Goal: Task Accomplishment & Management: Use online tool/utility

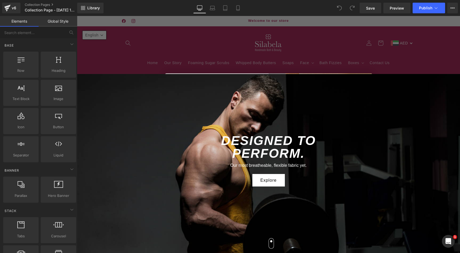
click at [199, 35] on div "Close dialog A Gift For You Do you want 15% Discount? Subscribe to get 15% off …" at bounding box center [268, 134] width 383 height 237
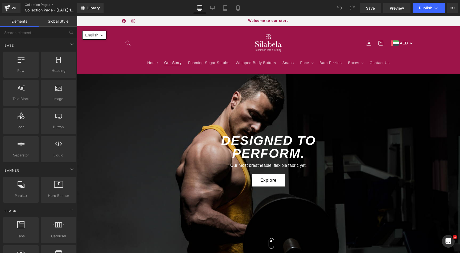
click at [170, 57] on link "Our Story" at bounding box center [173, 62] width 24 height 11
click at [208, 34] on header "Home Our Story Foaming Sugar Scrubs Whipped Body Butters Soaps Face Face Lips F…" at bounding box center [269, 49] width 320 height 47
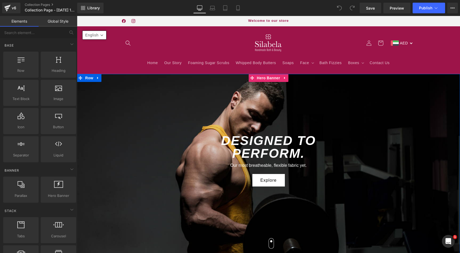
click at [127, 110] on div at bounding box center [268, 168] width 383 height 189
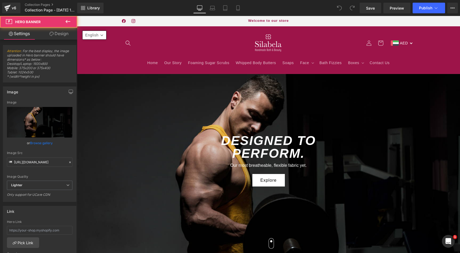
click at [115, 54] on header "Home Our Story Foaming Sugar Scrubs Whipped Body Butters Soaps Face Face Lips F…" at bounding box center [269, 49] width 320 height 47
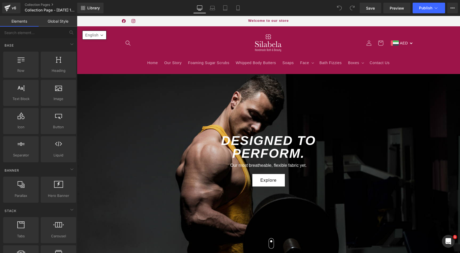
click at [115, 54] on header "Home Our Story Foaming Sugar Scrubs Whipped Body Butters Soaps Face Face Lips F…" at bounding box center [269, 49] width 320 height 47
click at [53, 22] on link "Global Style" at bounding box center [58, 21] width 39 height 11
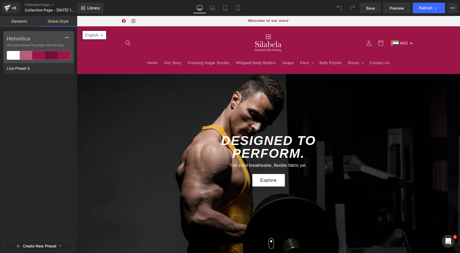
click at [21, 23] on link "Elements" at bounding box center [19, 21] width 39 height 11
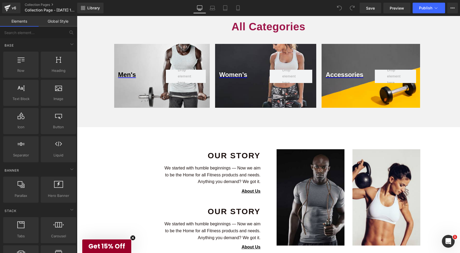
scroll to position [1315, 0]
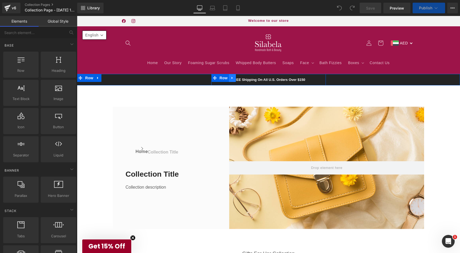
click at [232, 80] on icon at bounding box center [233, 78] width 4 height 4
click at [246, 78] on icon at bounding box center [247, 78] width 4 height 4
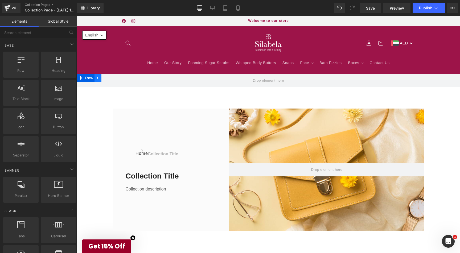
click at [98, 78] on icon at bounding box center [97, 78] width 1 height 2
click at [112, 77] on icon at bounding box center [112, 78] width 4 height 4
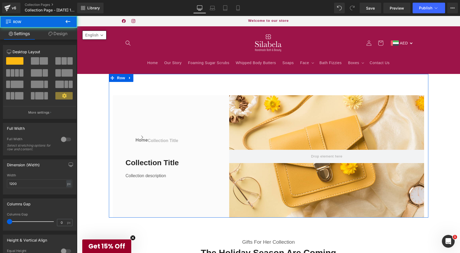
click at [194, 83] on div "Home Button Icon Collection title Collection Title Icon List Row Collection tit…" at bounding box center [269, 146] width 320 height 144
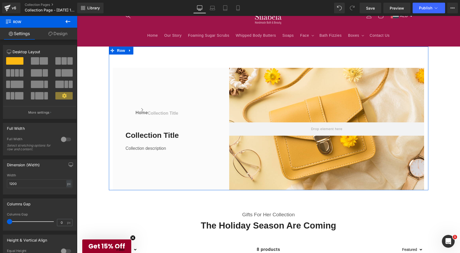
scroll to position [22, 0]
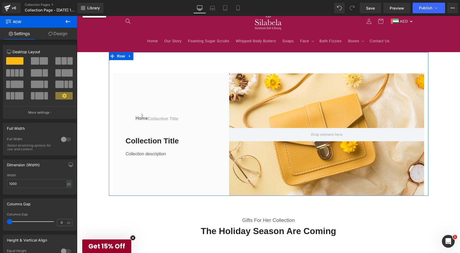
click at [193, 83] on div "Home Button Icon Collection title Collection Title Icon List Row Collection tit…" at bounding box center [165, 135] width 104 height 123
click at [110, 65] on div "Home Button Icon Collection title Collection Title Icon List Row Collection tit…" at bounding box center [269, 124] width 320 height 144
click at [141, 82] on div "Home Button Icon Collection title Collection Title Icon List Row Collection tit…" at bounding box center [165, 135] width 104 height 123
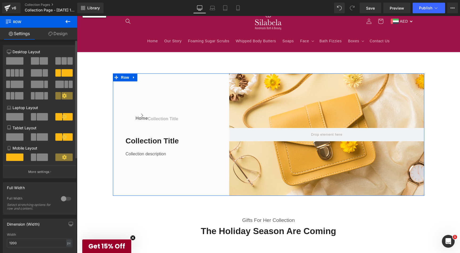
click at [15, 61] on span at bounding box center [14, 60] width 17 height 7
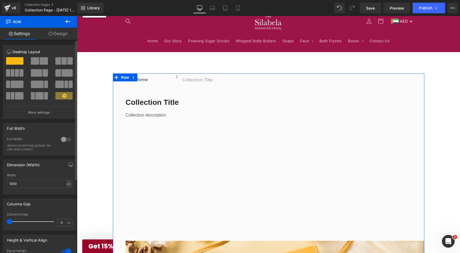
click at [63, 74] on span at bounding box center [67, 72] width 11 height 7
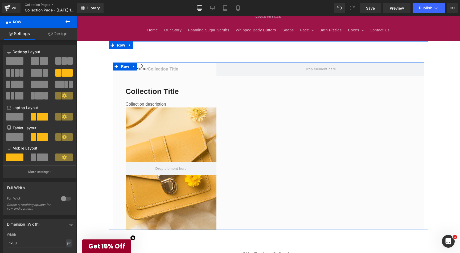
scroll to position [0, 0]
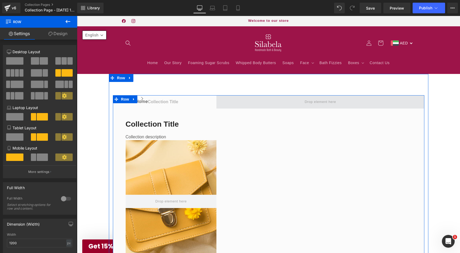
click at [277, 107] on span at bounding box center [321, 101] width 208 height 13
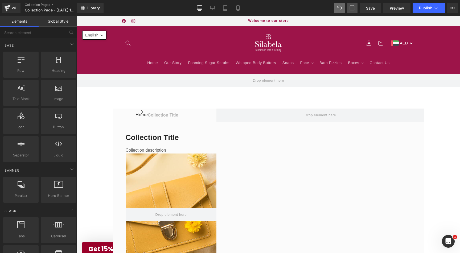
click at [352, 7] on span at bounding box center [352, 7] width 7 height 7
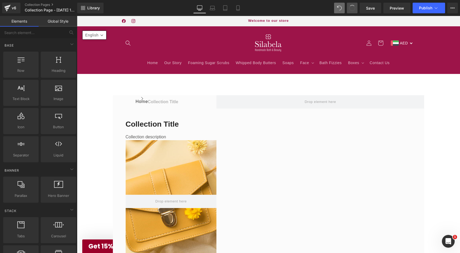
click at [353, 10] on span at bounding box center [352, 8] width 9 height 9
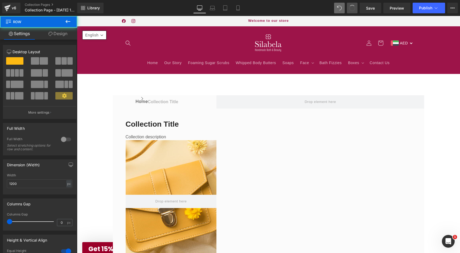
click at [353, 10] on span at bounding box center [352, 8] width 8 height 8
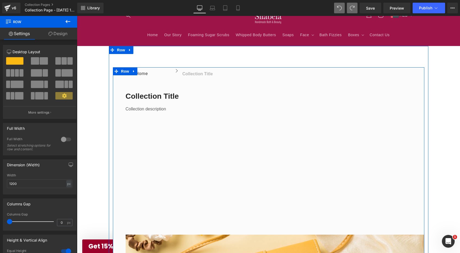
scroll to position [30, 0]
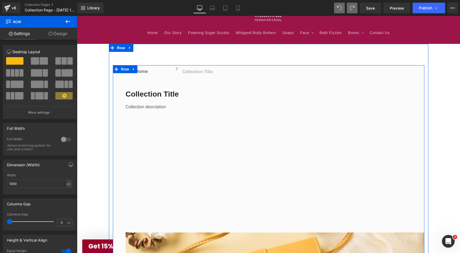
click at [306, 137] on div "Home Button Icon Collection title Collection Title Icon List Row Collection tit…" at bounding box center [269, 149] width 312 height 168
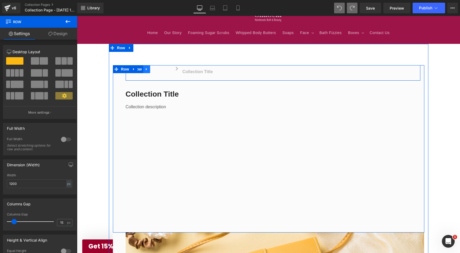
click at [145, 68] on link at bounding box center [146, 69] width 7 height 8
click at [160, 69] on icon at bounding box center [161, 69] width 4 height 4
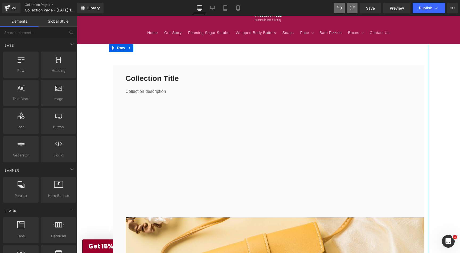
click at [133, 69] on icon at bounding box center [132, 69] width 3 height 3
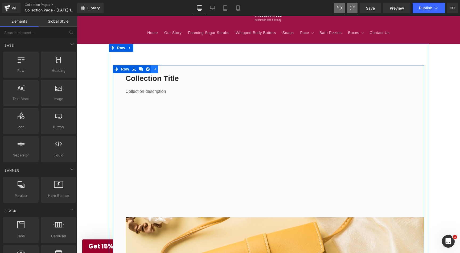
click at [152, 69] on link at bounding box center [154, 69] width 7 height 8
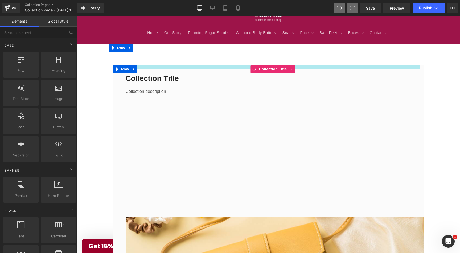
click at [134, 68] on link at bounding box center [132, 69] width 6 height 6
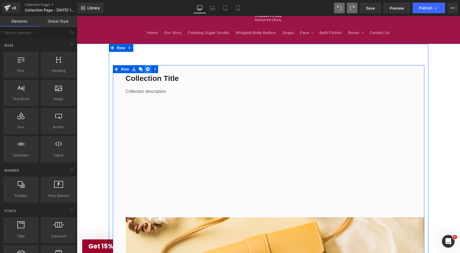
click at [149, 68] on icon at bounding box center [148, 69] width 4 height 4
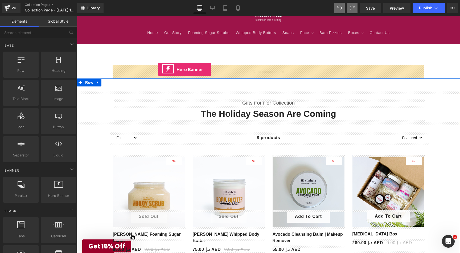
drag, startPoint x: 120, startPoint y: 204, endPoint x: 158, endPoint y: 70, distance: 139.8
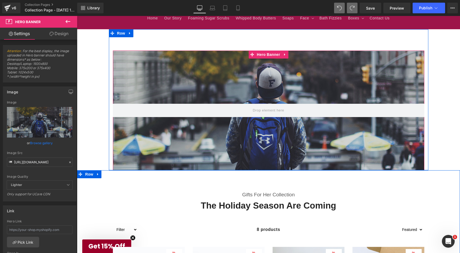
scroll to position [48, 0]
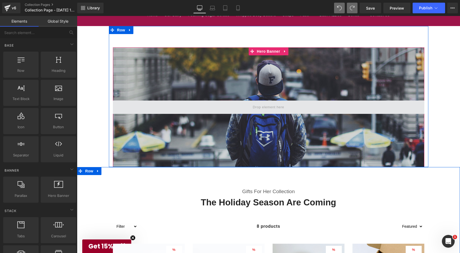
click at [264, 108] on span at bounding box center [268, 107] width 35 height 9
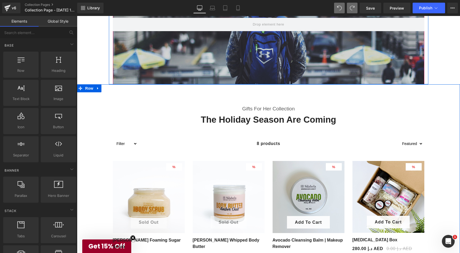
scroll to position [132, 0]
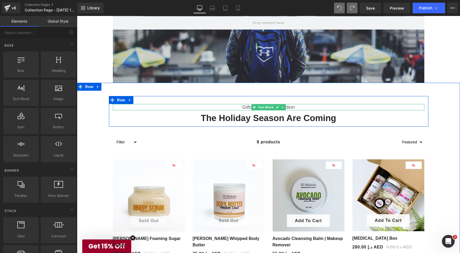
click at [293, 107] on p "Gifts For Her Collection" at bounding box center [269, 107] width 312 height 7
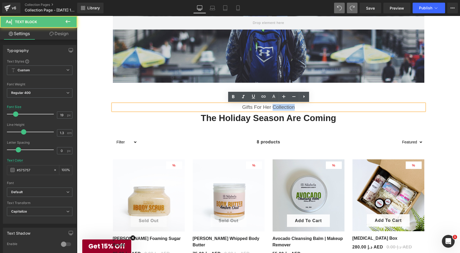
click at [293, 107] on p "Gifts For Her Collection" at bounding box center [269, 107] width 312 height 7
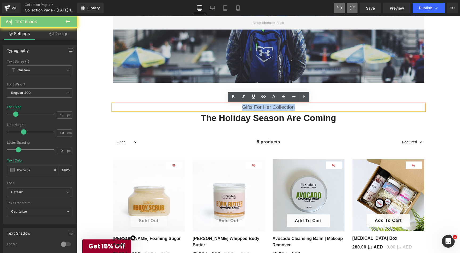
click at [293, 107] on p "Gifts For Her Collection" at bounding box center [269, 107] width 312 height 7
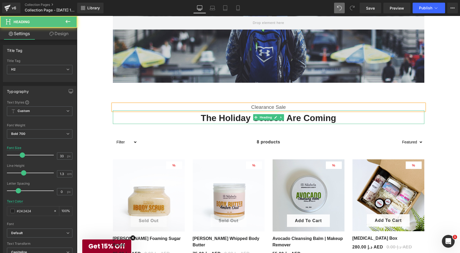
click at [293, 118] on h2 "The Holiday Season Are Coming" at bounding box center [269, 118] width 312 height 11
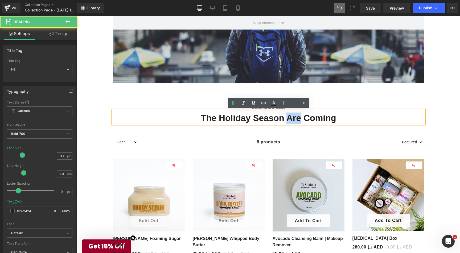
click at [293, 118] on h2 "The Holiday Season Are Coming" at bounding box center [269, 118] width 312 height 11
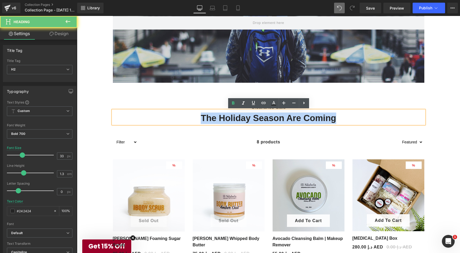
click at [293, 118] on h2 "The Holiday Season Are Coming" at bounding box center [269, 118] width 312 height 11
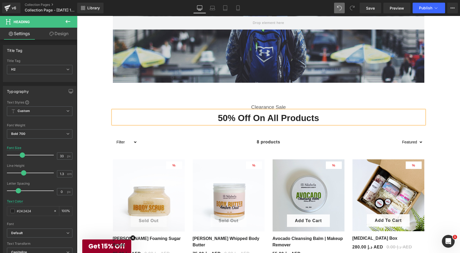
click at [218, 119] on h2 "50% Off on all products" at bounding box center [269, 118] width 312 height 11
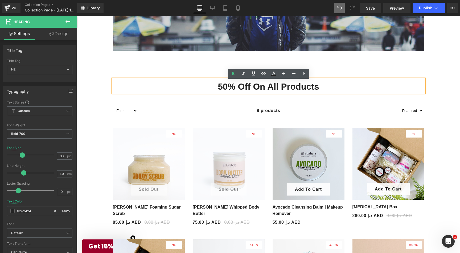
scroll to position [162, 0]
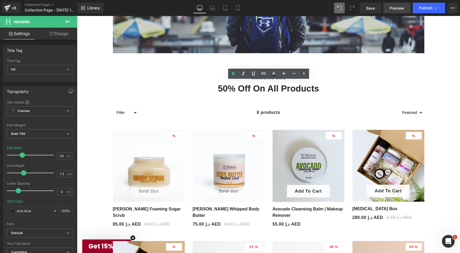
click at [401, 7] on span "Preview" at bounding box center [397, 8] width 14 height 6
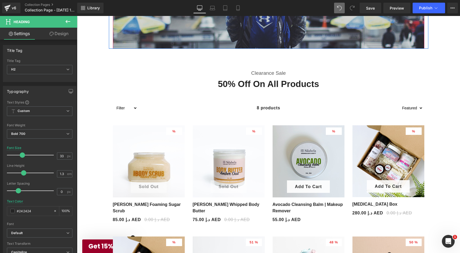
scroll to position [0, 0]
